Goal: Check status

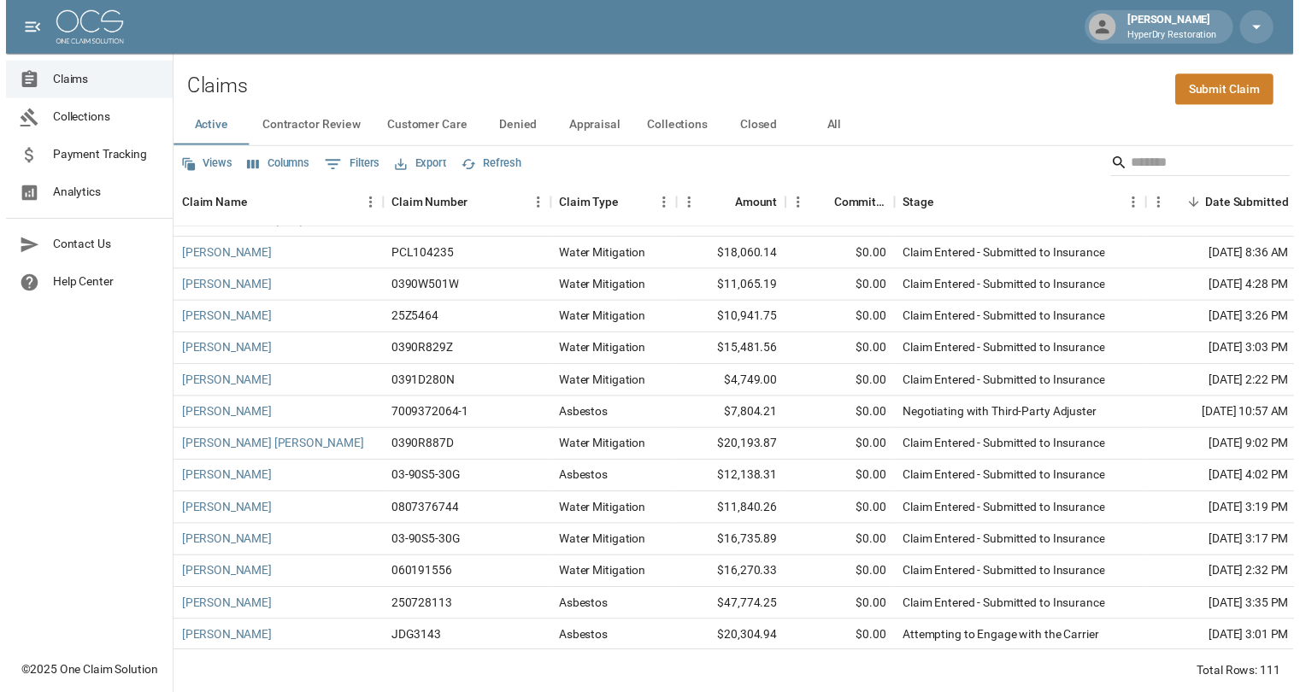
scroll to position [130, 0]
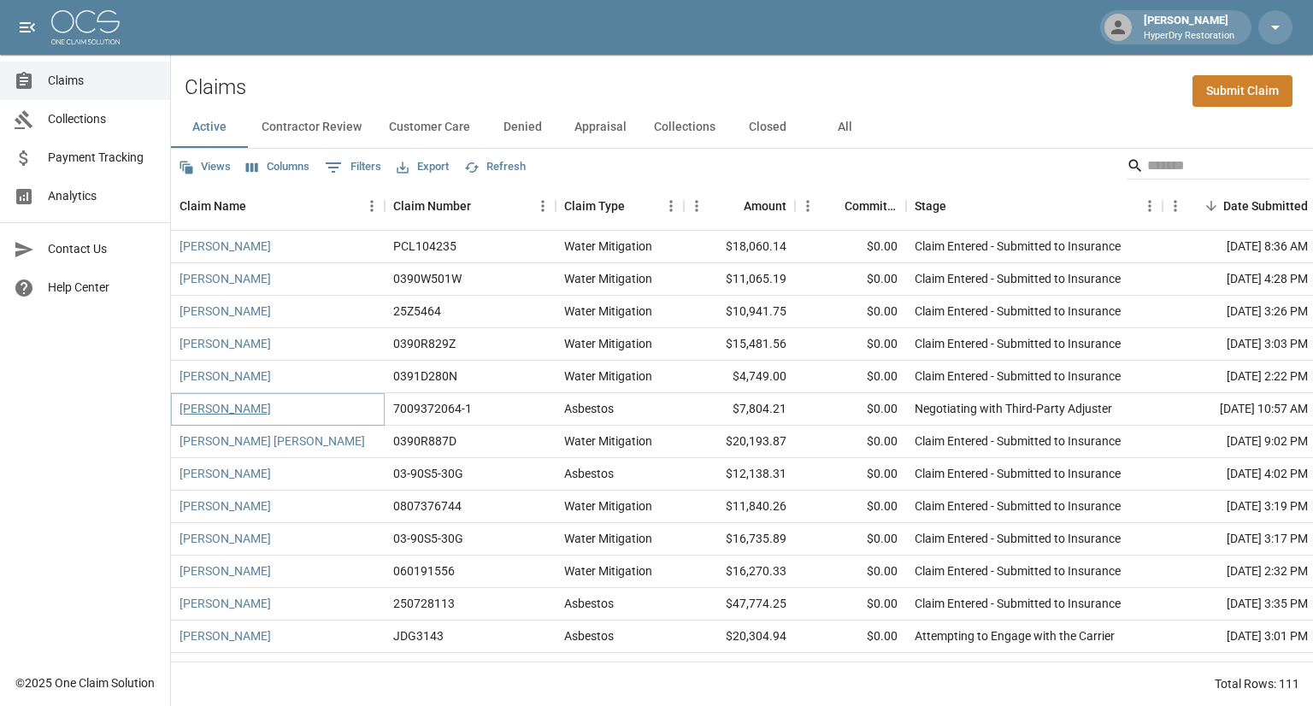
click at [219, 409] on link "[PERSON_NAME]" at bounding box center [224, 408] width 91 height 17
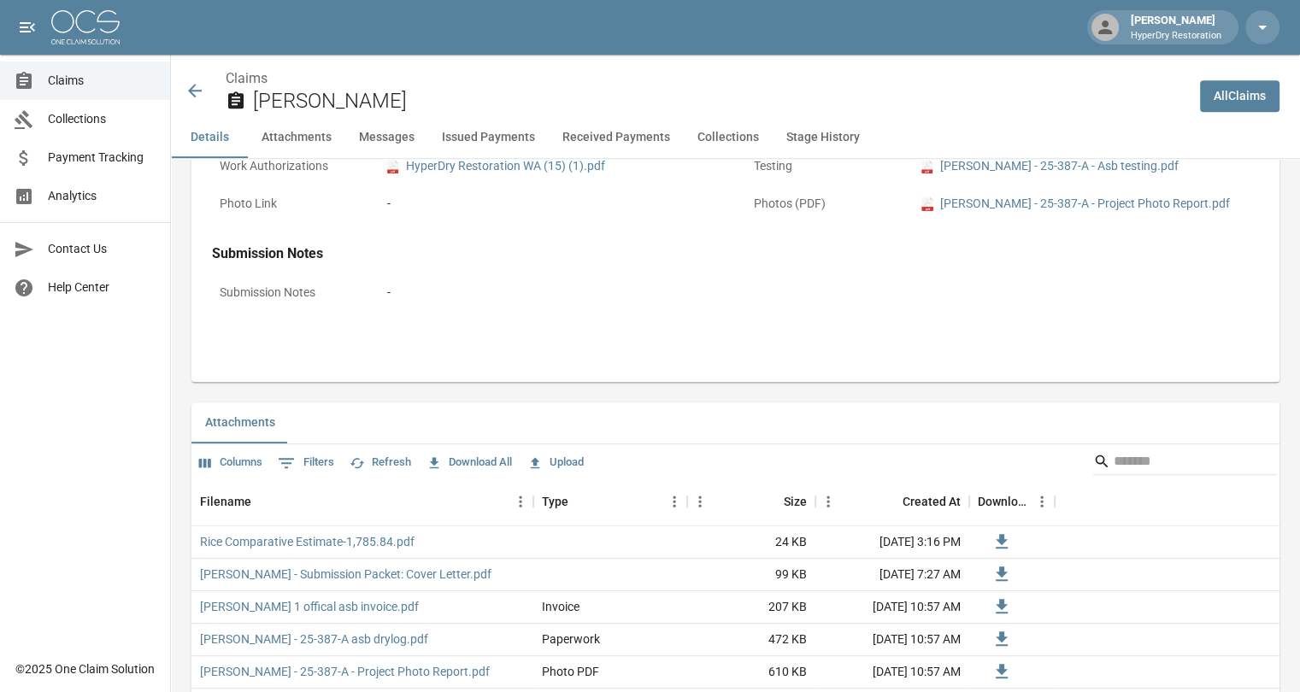
scroll to position [806, 0]
click at [366, 543] on link "Rice Comparative Estimate-1,785.84.pdf" at bounding box center [307, 540] width 214 height 17
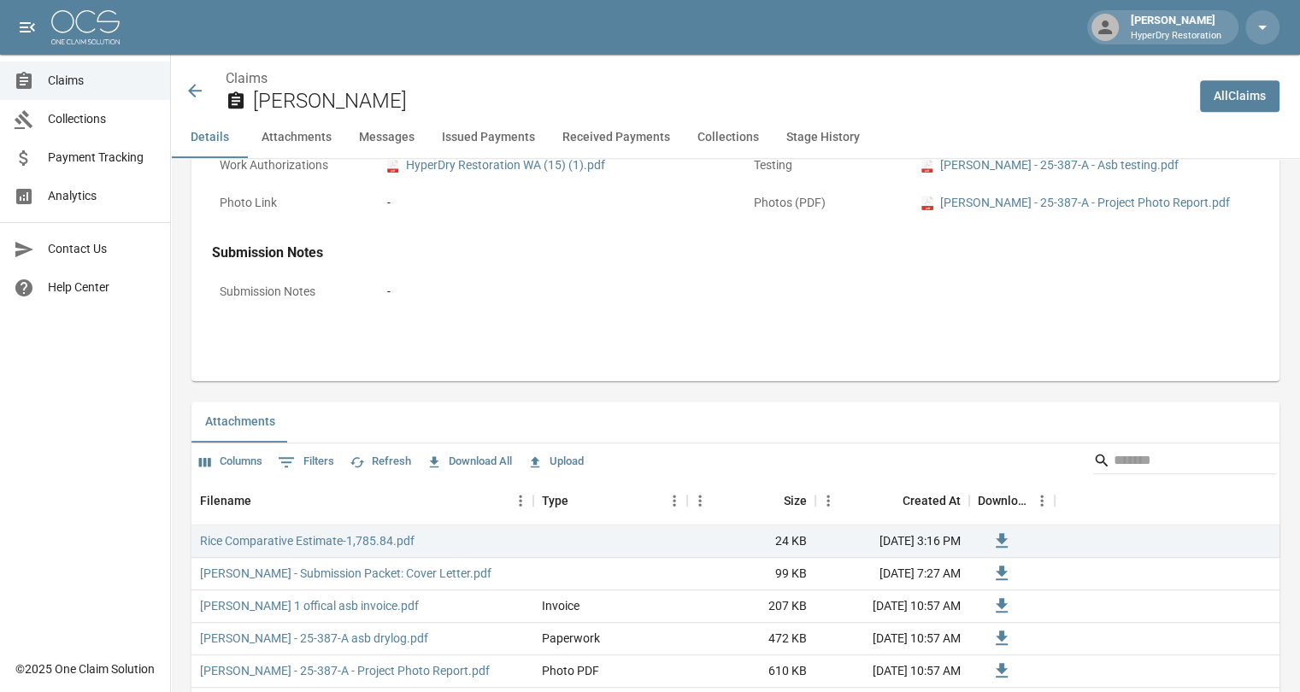
click at [200, 94] on icon at bounding box center [195, 90] width 21 height 21
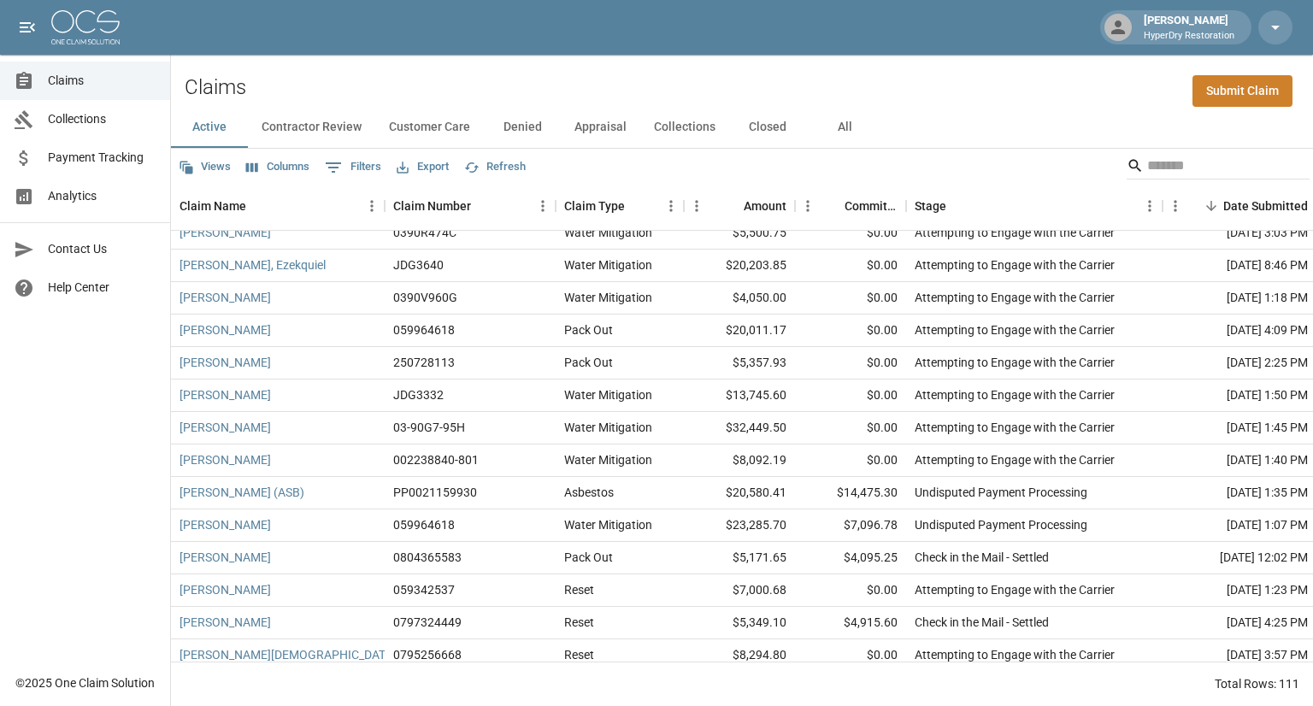
scroll to position [837, 0]
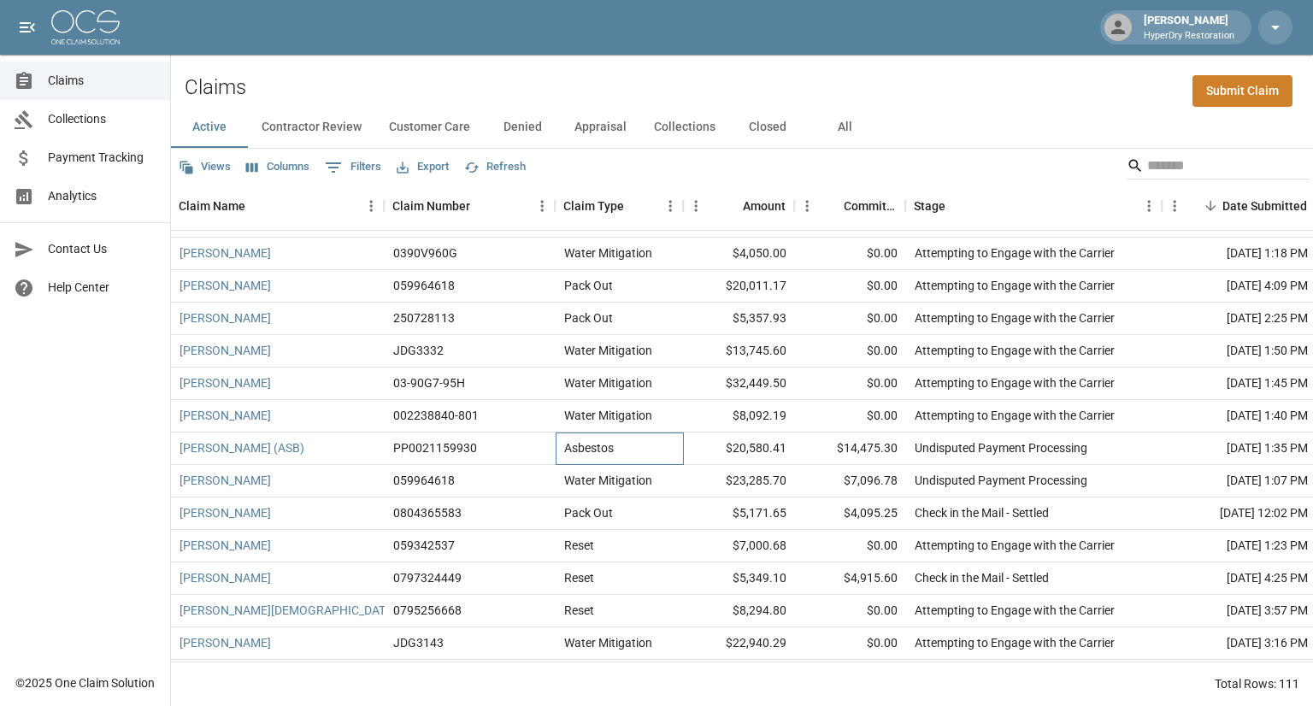
click at [626, 444] on div "Asbestos" at bounding box center [619, 448] width 128 height 32
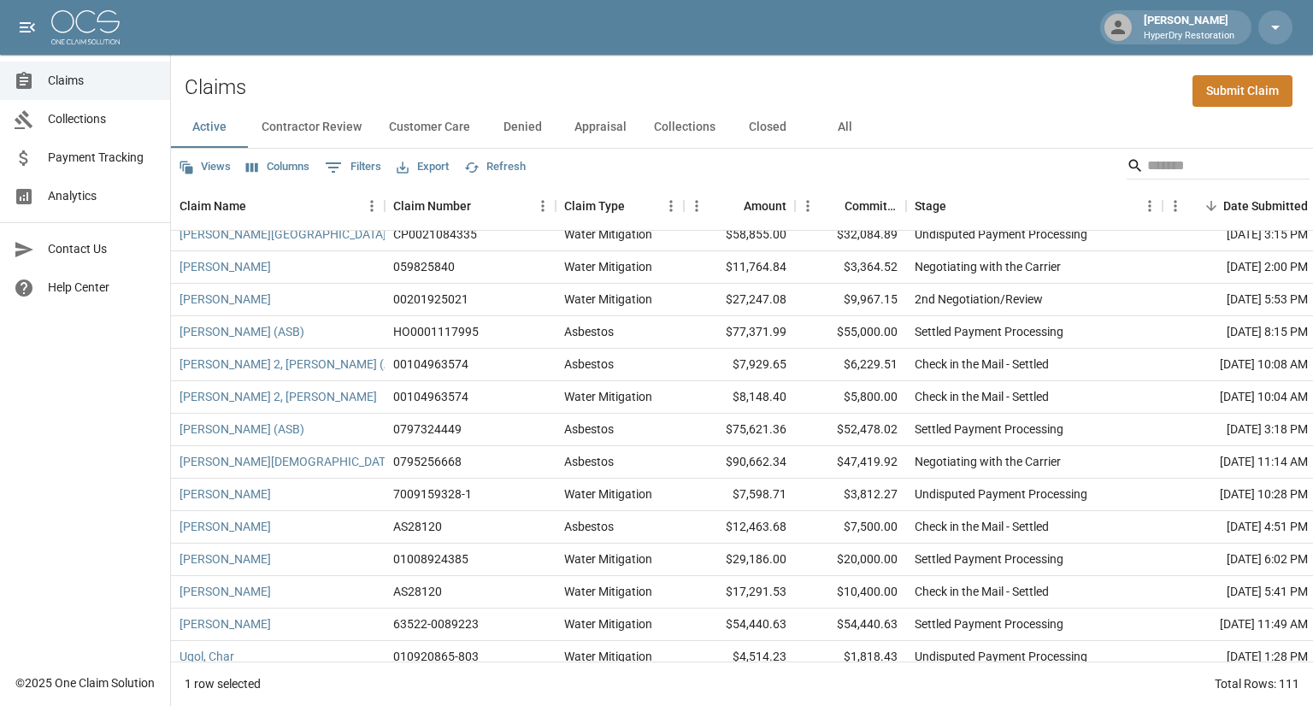
scroll to position [3128, 0]
click at [576, 561] on div "Water Mitigation" at bounding box center [608, 560] width 88 height 17
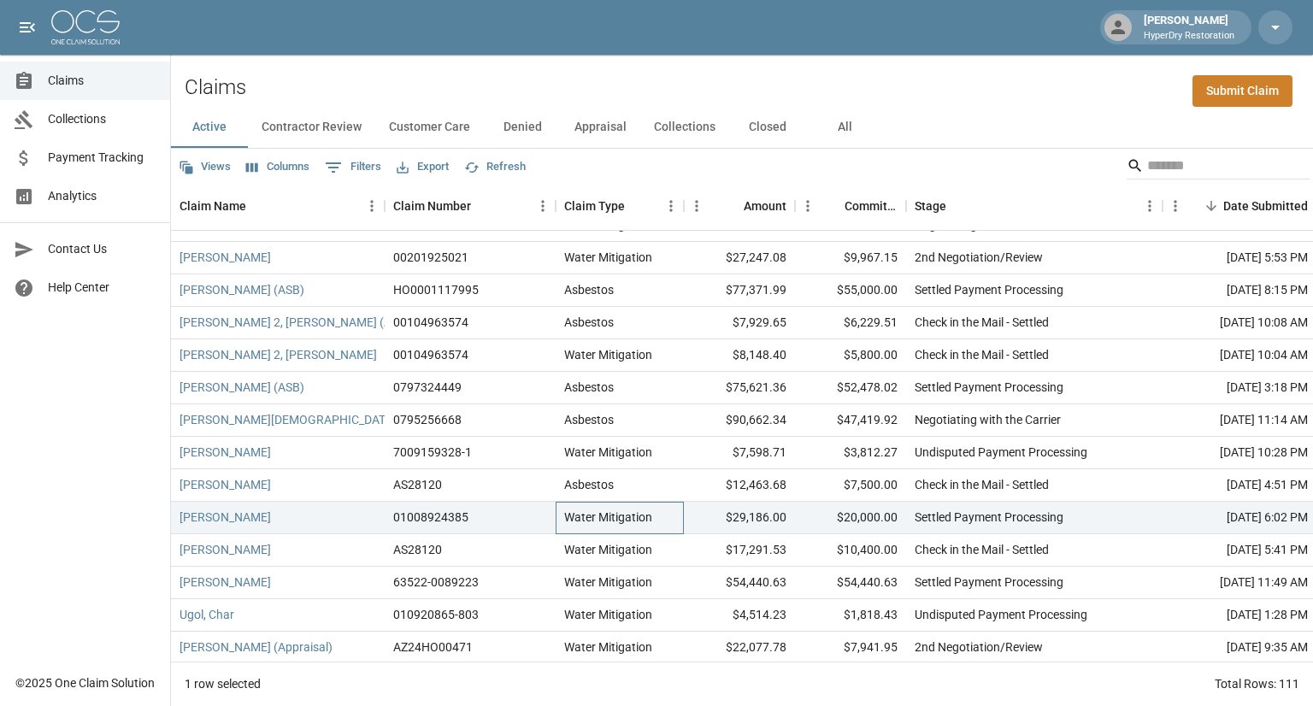
scroll to position [3187, 0]
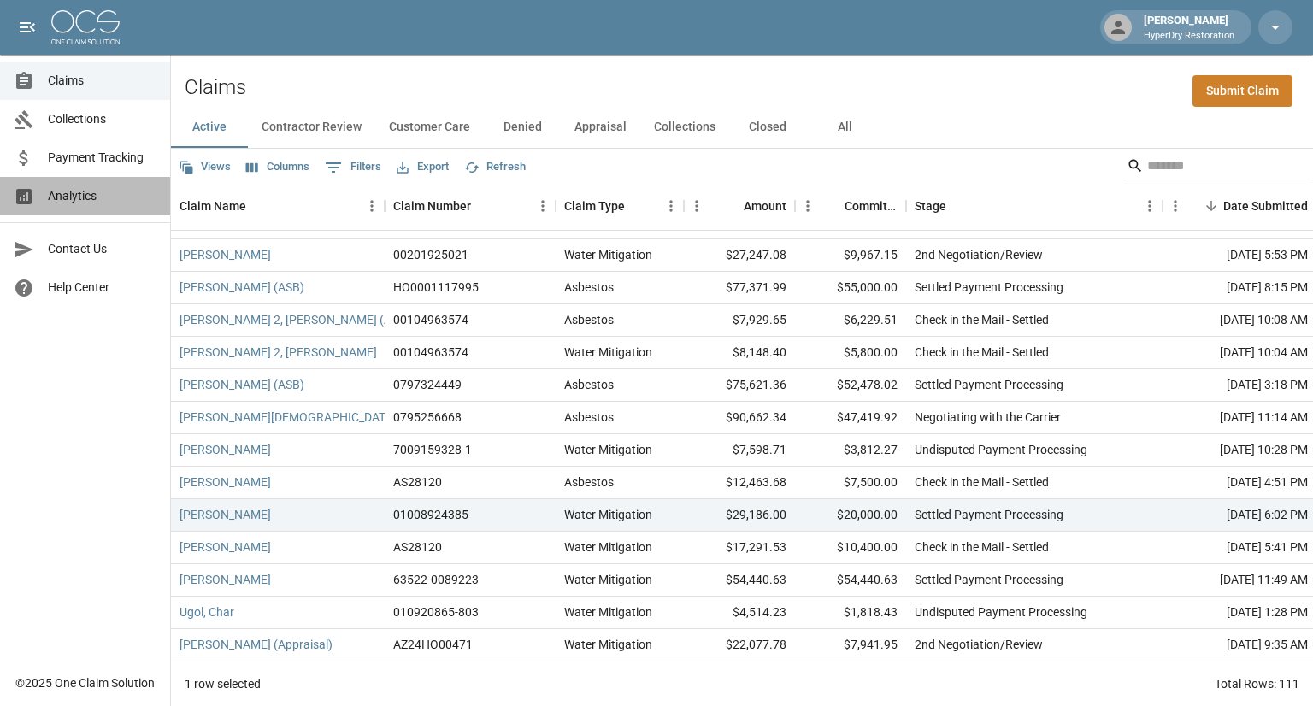
click at [96, 202] on span "Analytics" at bounding box center [102, 196] width 109 height 18
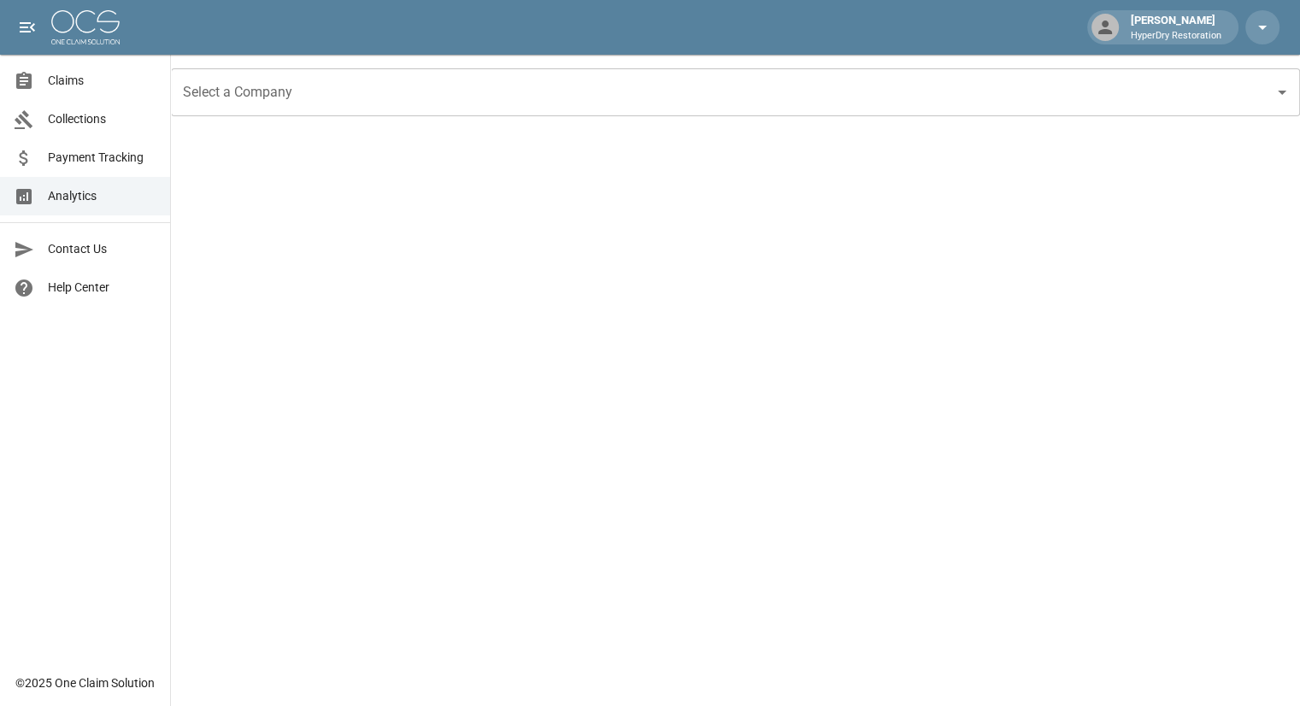
click at [62, 76] on span "Claims" at bounding box center [102, 81] width 109 height 18
